Goal: Navigation & Orientation: Find specific page/section

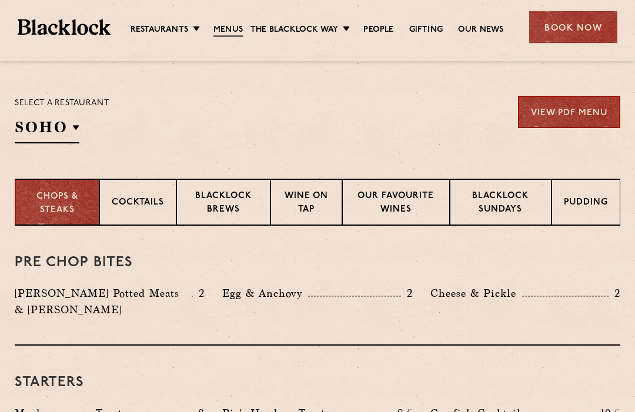
scroll to position [366, 0]
click at [0, 0] on p "Canary Wharf" at bounding box center [0, 0] width 0 height 0
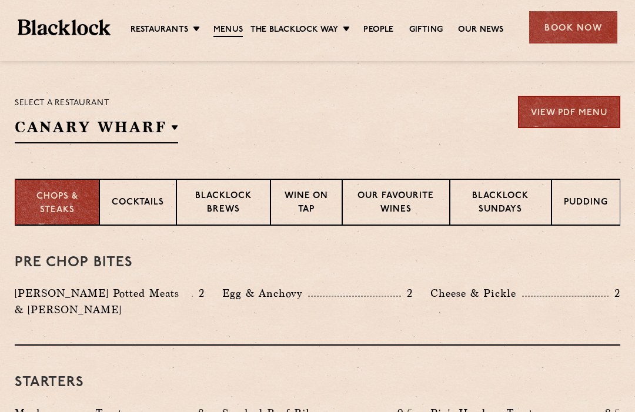
click at [0, 0] on p "Canary Wharf" at bounding box center [0, 0] width 0 height 0
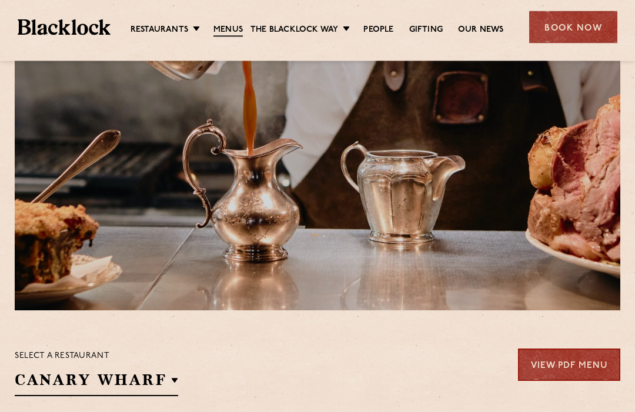
scroll to position [113, 0]
click at [0, 0] on link "Canary Wharf" at bounding box center [0, 0] width 0 height 0
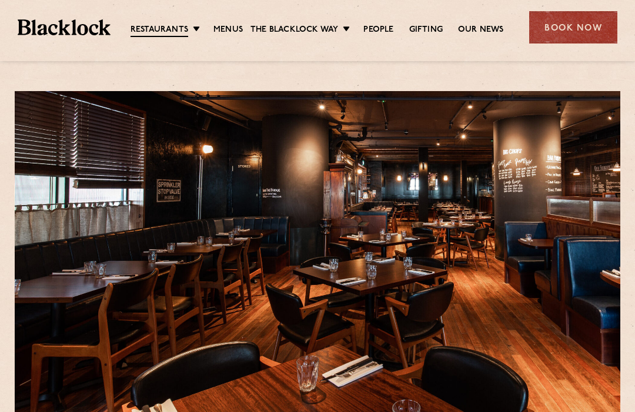
click at [231, 29] on link "Menus" at bounding box center [227, 30] width 29 height 12
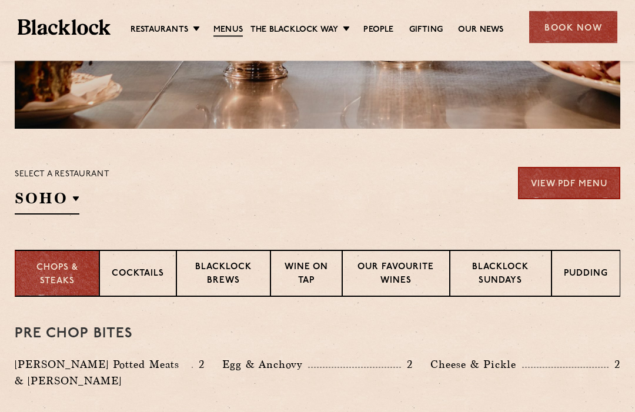
scroll to position [295, 0]
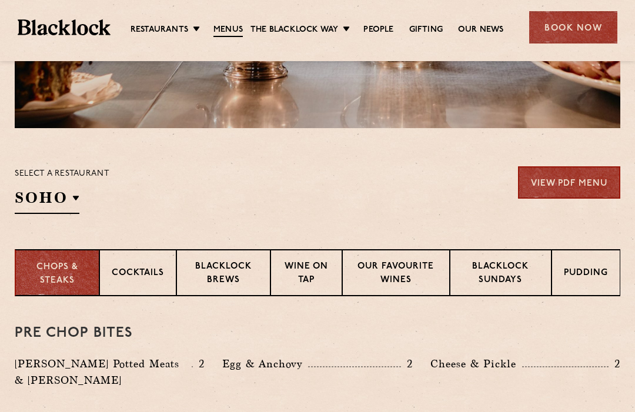
click at [502, 272] on p "Blacklock Sundays" at bounding box center [500, 275] width 77 height 28
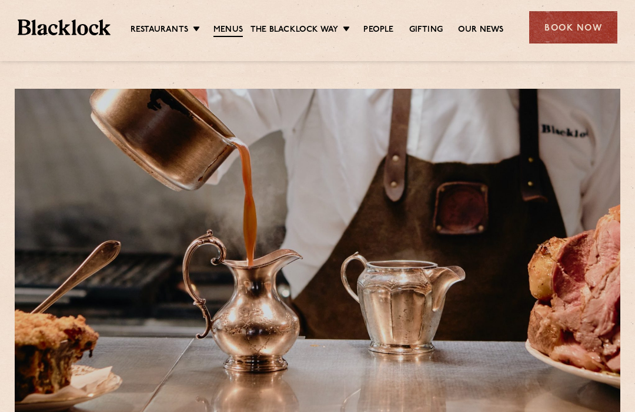
scroll to position [0, 0]
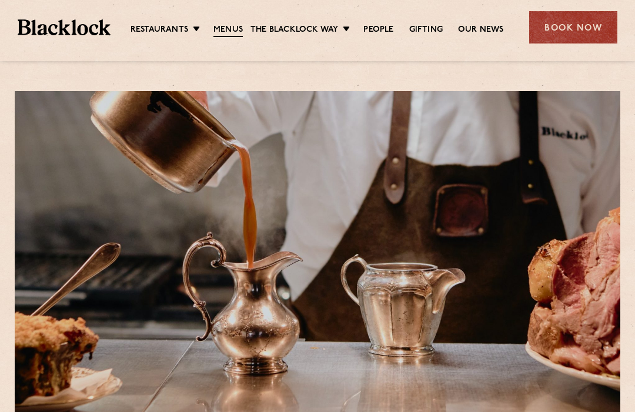
click at [424, 29] on link "Gifting" at bounding box center [426, 30] width 34 height 12
